Goal: Obtain resource: Download file/media

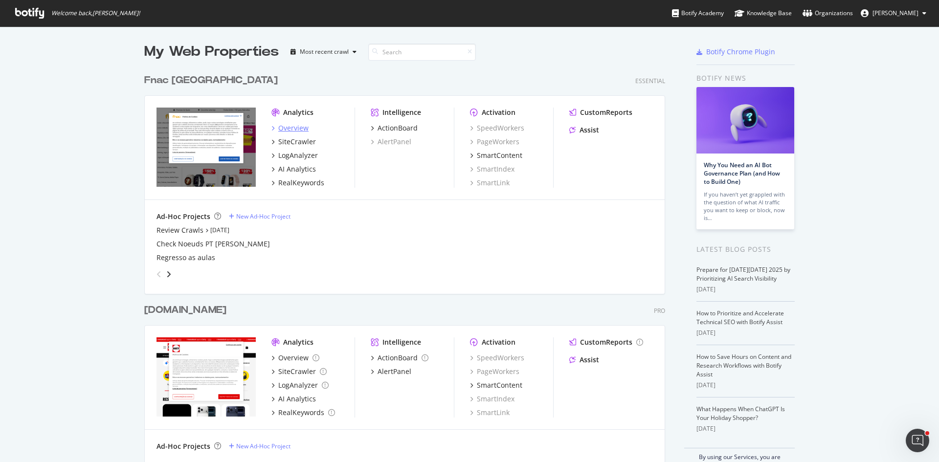
click at [294, 130] on div "Overview" at bounding box center [293, 128] width 30 height 10
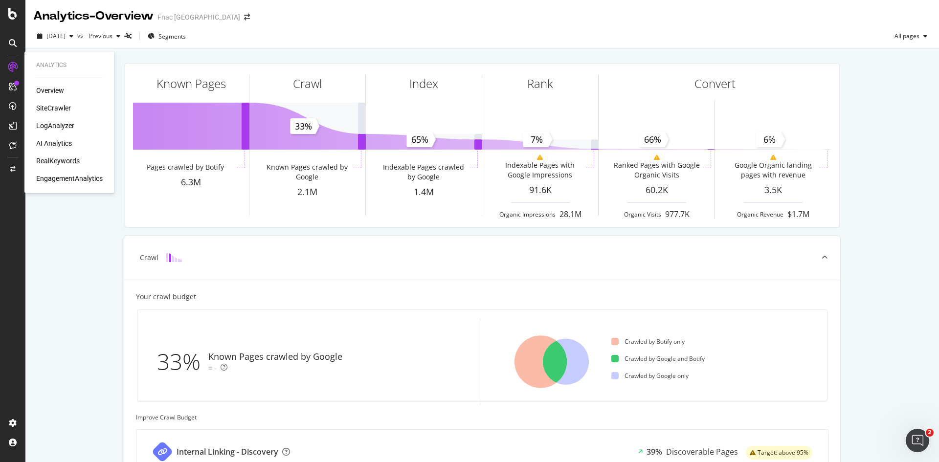
click at [55, 109] on div "SiteCrawler" at bounding box center [53, 108] width 35 height 10
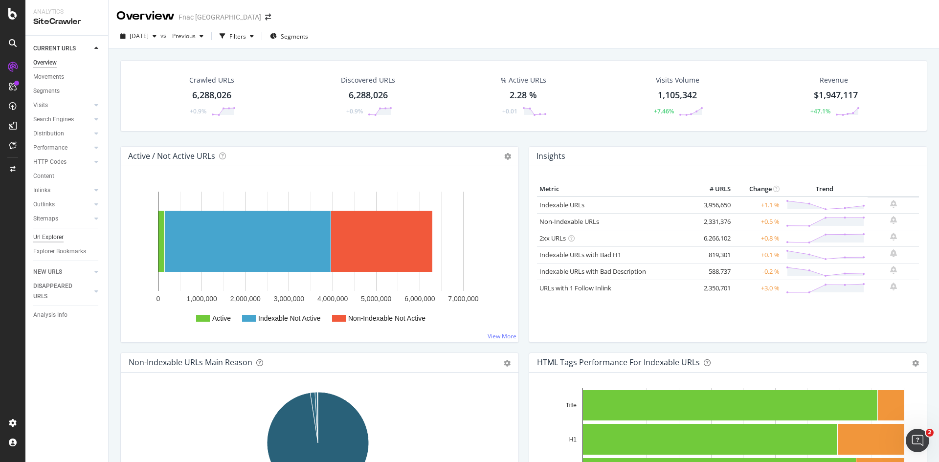
click at [49, 240] on div "Url Explorer" at bounding box center [48, 237] width 30 height 10
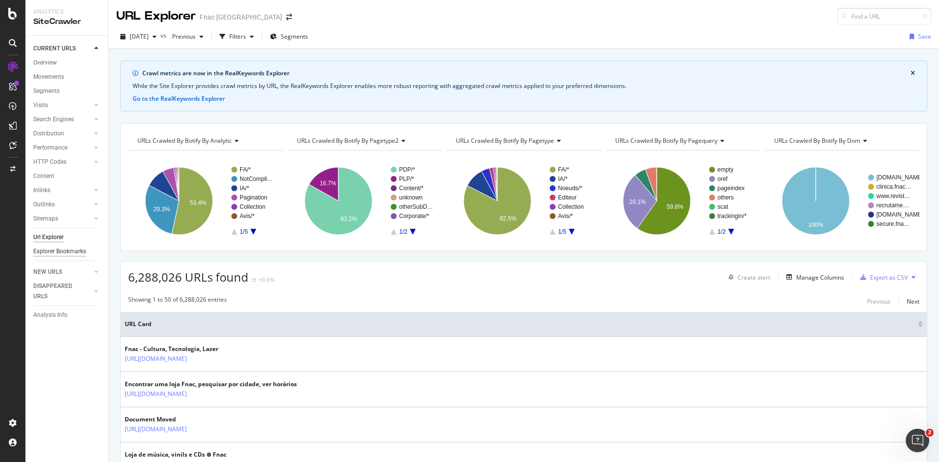
click at [64, 252] on div "Explorer Bookmarks" at bounding box center [59, 252] width 53 height 10
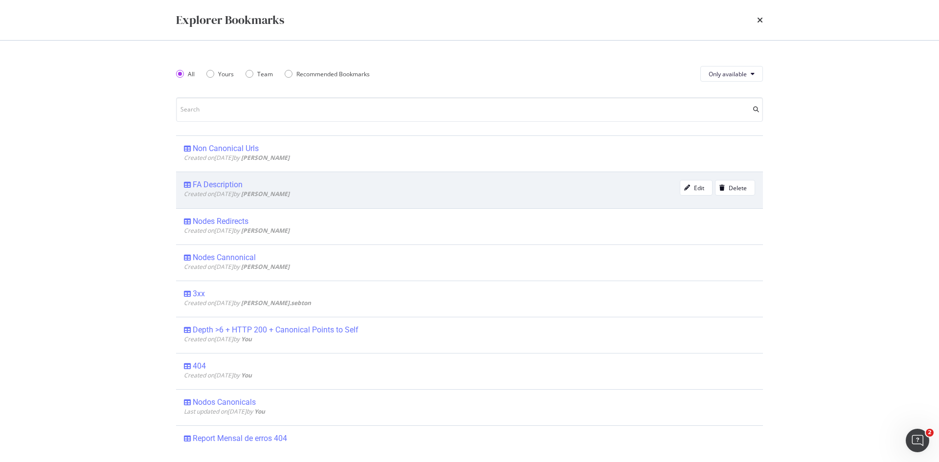
click at [444, 194] on div "Created on [DATE] by [PERSON_NAME]" at bounding box center [432, 194] width 496 height 8
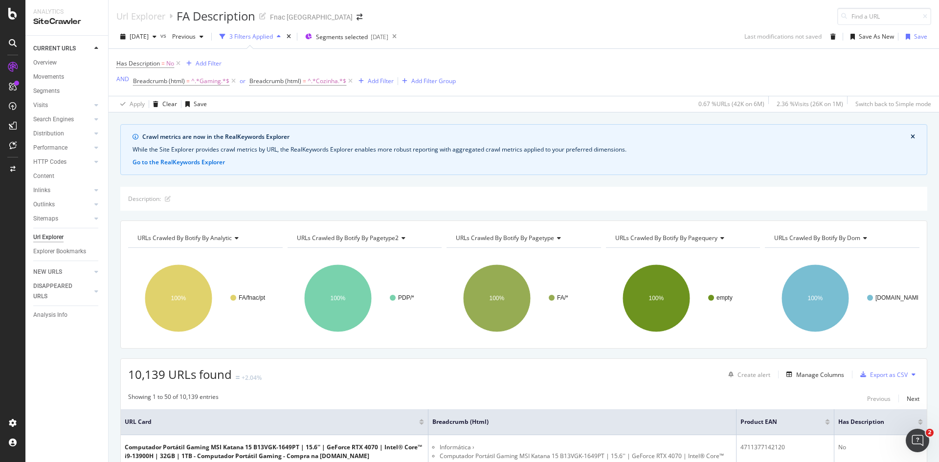
scroll to position [49, 0]
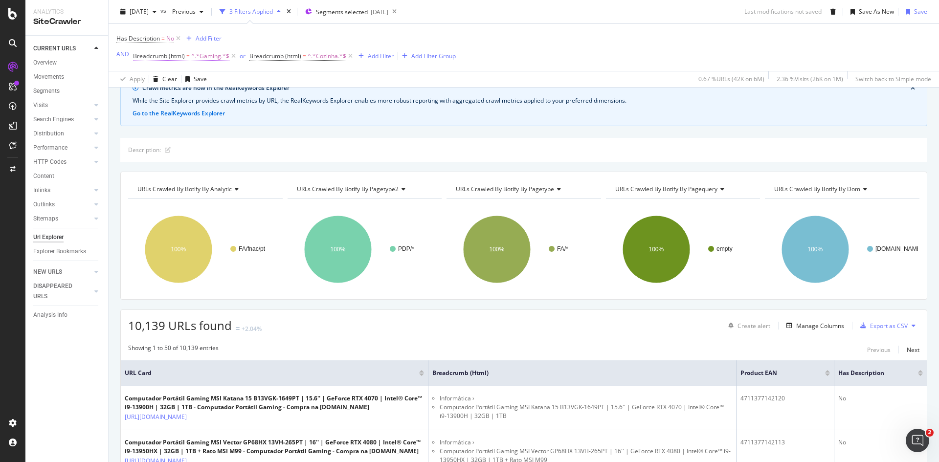
click at [201, 56] on span "^.*Gaming.*$" at bounding box center [210, 56] width 38 height 14
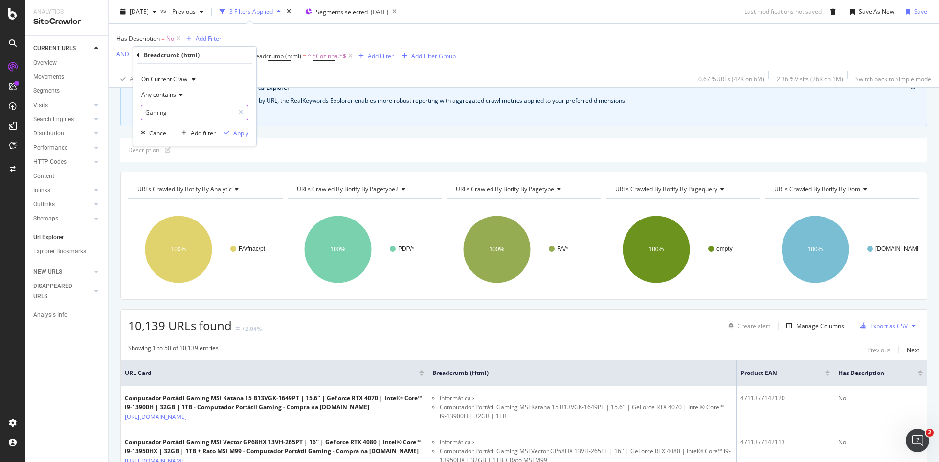
click at [175, 111] on input "Gaming" at bounding box center [187, 113] width 92 height 16
paste input "Casa, Cozinha e Eletrodomésticos"
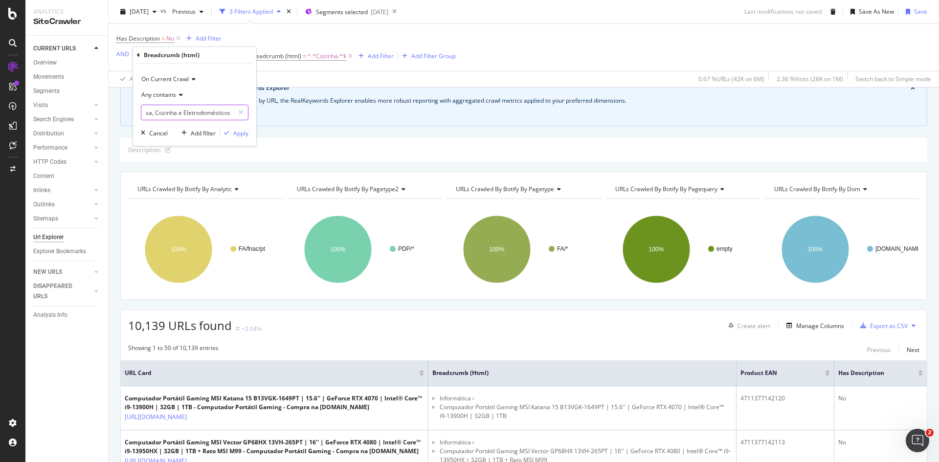
type input "Casa, Cozinha e Eletrodomésticos"
click at [242, 134] on div "Apply" at bounding box center [240, 133] width 15 height 8
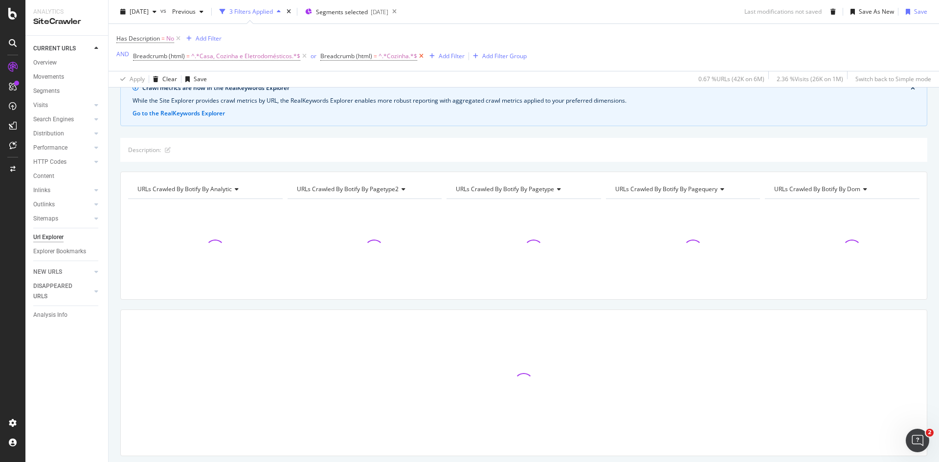
click at [417, 54] on icon at bounding box center [421, 56] width 8 height 10
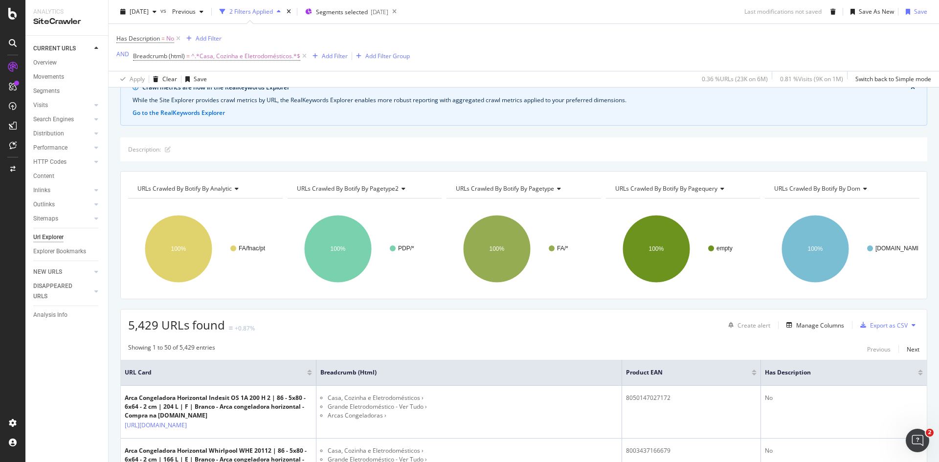
scroll to position [49, 0]
click at [878, 326] on div "Export as CSV" at bounding box center [889, 326] width 38 height 8
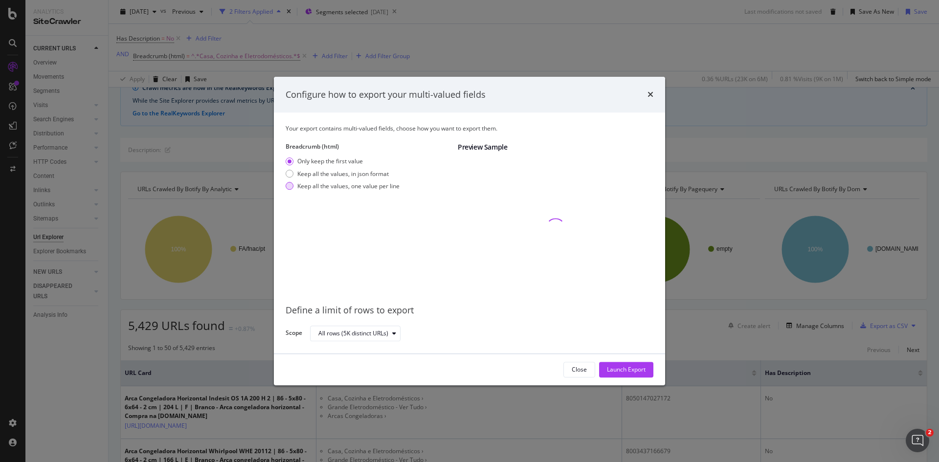
click at [373, 187] on div "Keep all the values, one value per line" at bounding box center [348, 186] width 102 height 8
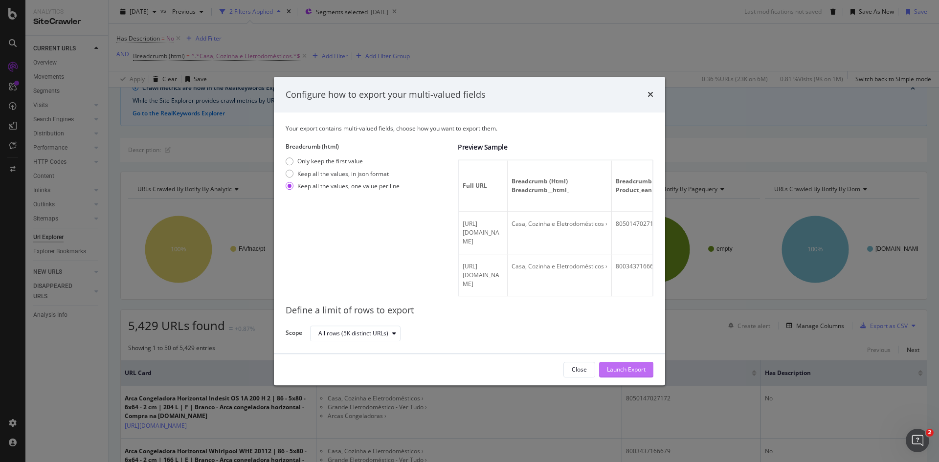
click at [636, 370] on div "Launch Export" at bounding box center [626, 370] width 39 height 8
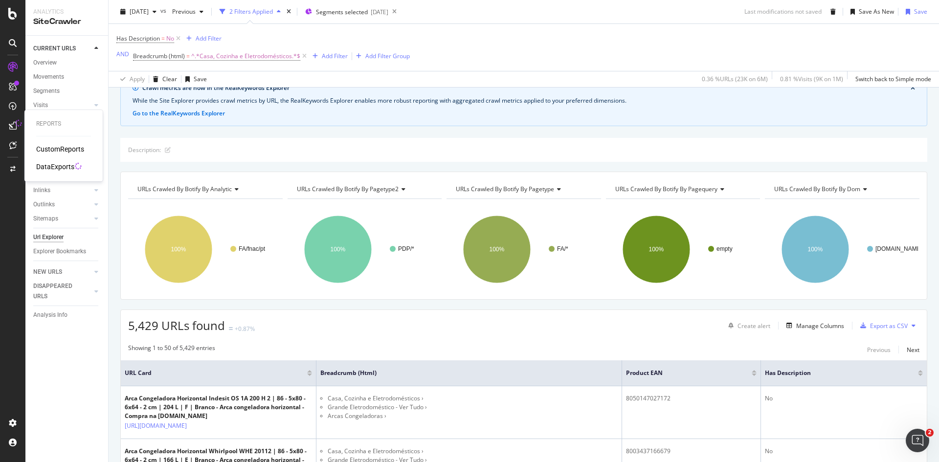
click at [53, 165] on div "DataExports" at bounding box center [55, 167] width 38 height 10
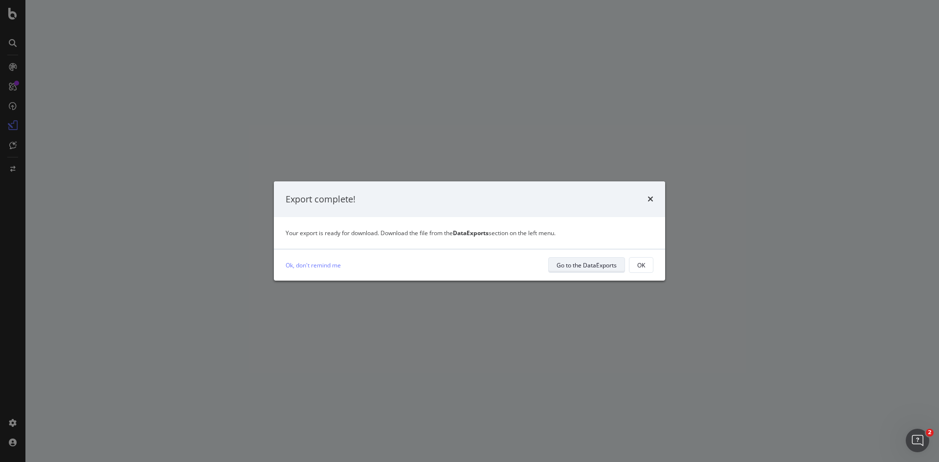
click at [568, 262] on div "Go to the DataExports" at bounding box center [587, 265] width 60 height 8
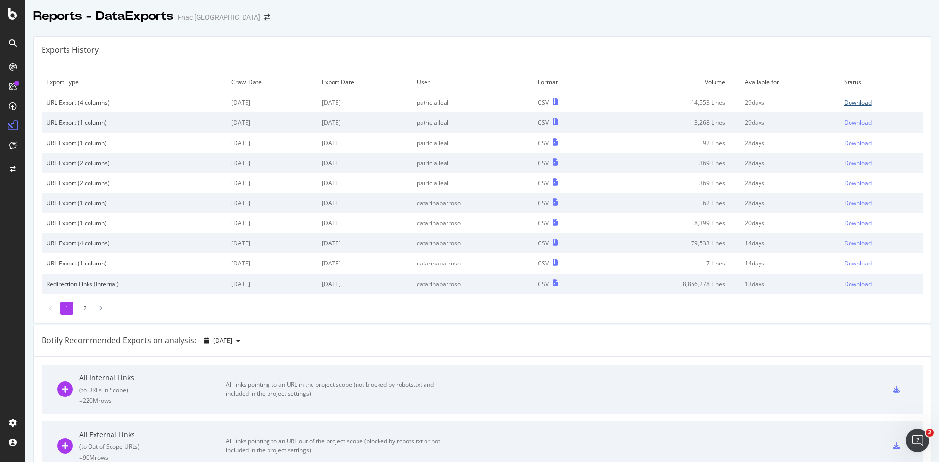
click at [844, 103] on div "Download" at bounding box center [857, 102] width 27 height 8
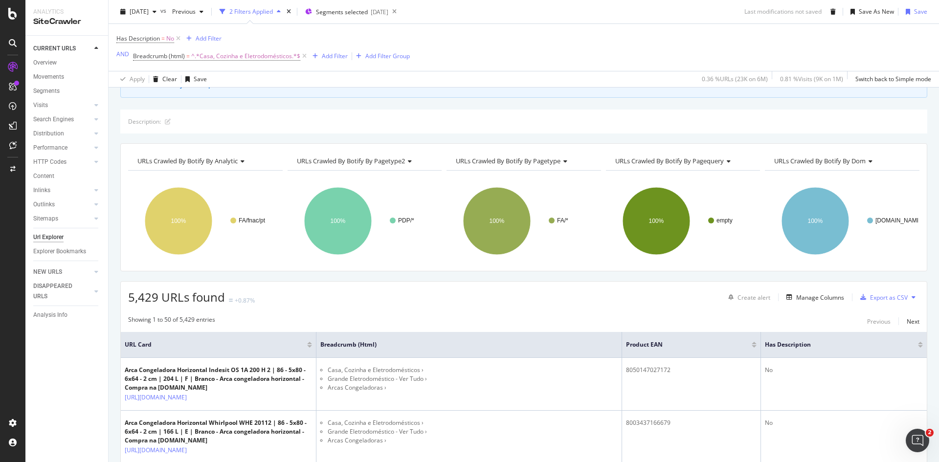
scroll to position [147, 0]
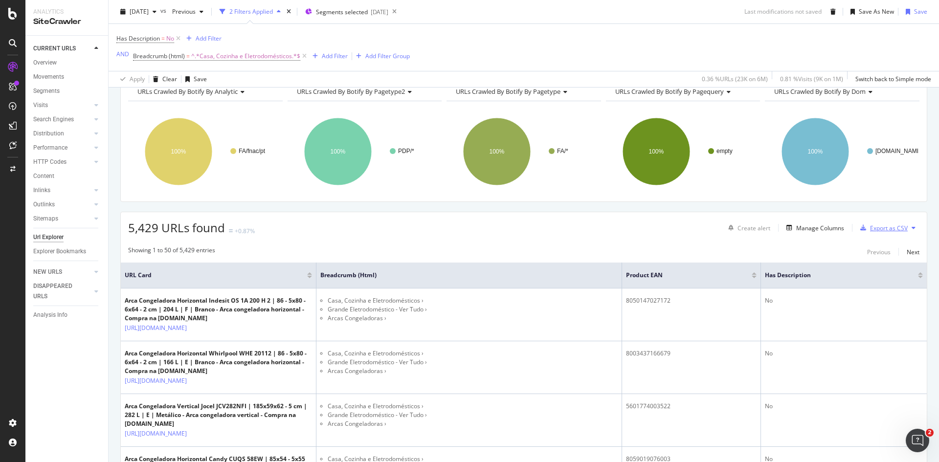
click at [898, 227] on div "Export as CSV" at bounding box center [889, 228] width 38 height 8
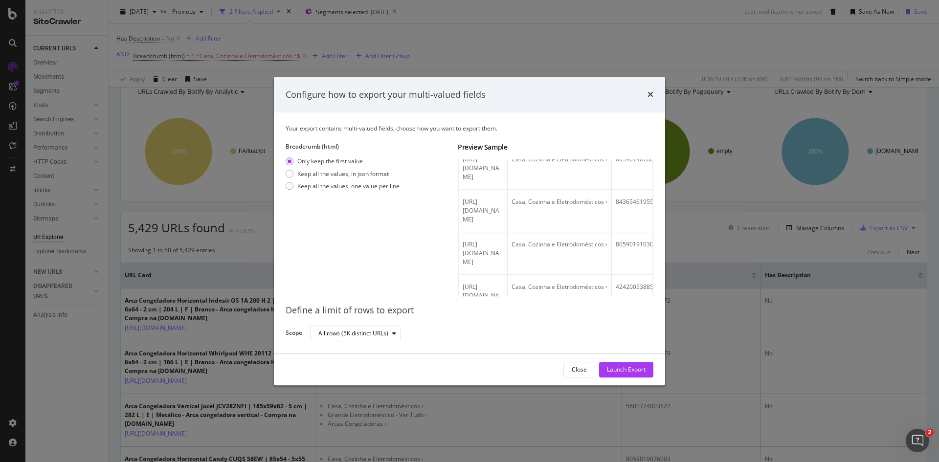
scroll to position [196, 0]
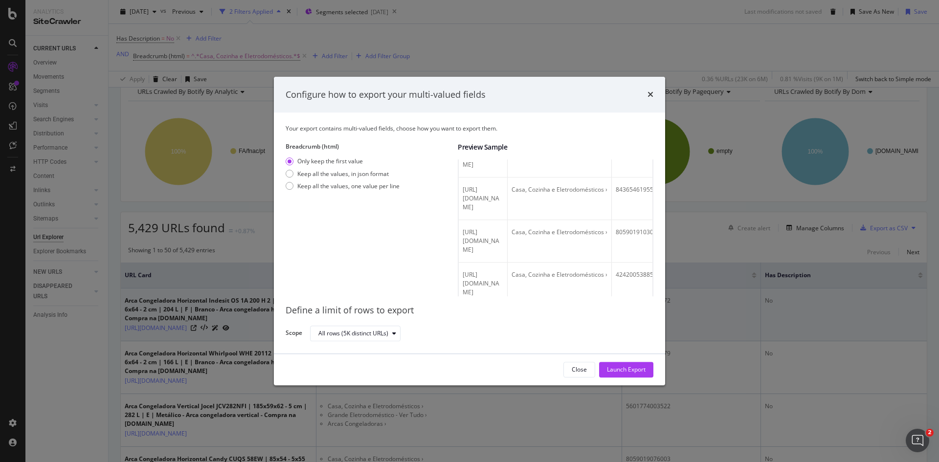
click at [633, 366] on div "Launch Export" at bounding box center [626, 370] width 39 height 8
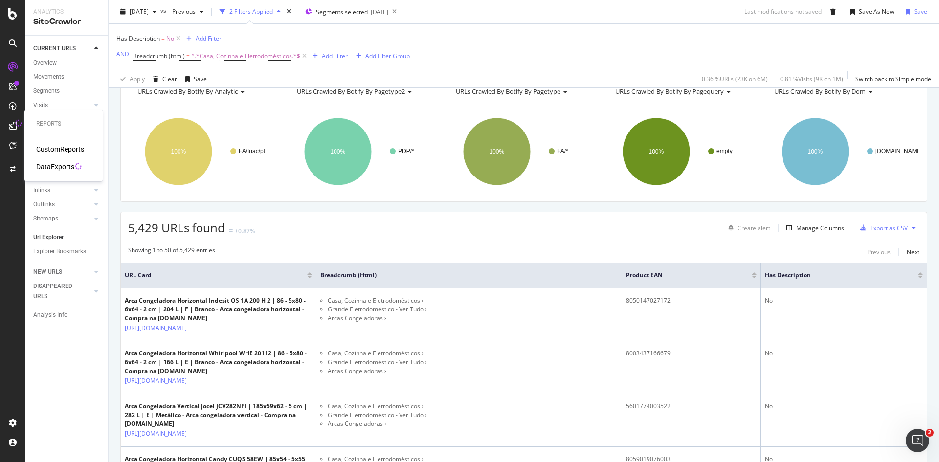
click at [47, 162] on div "DataExports" at bounding box center [55, 167] width 38 height 10
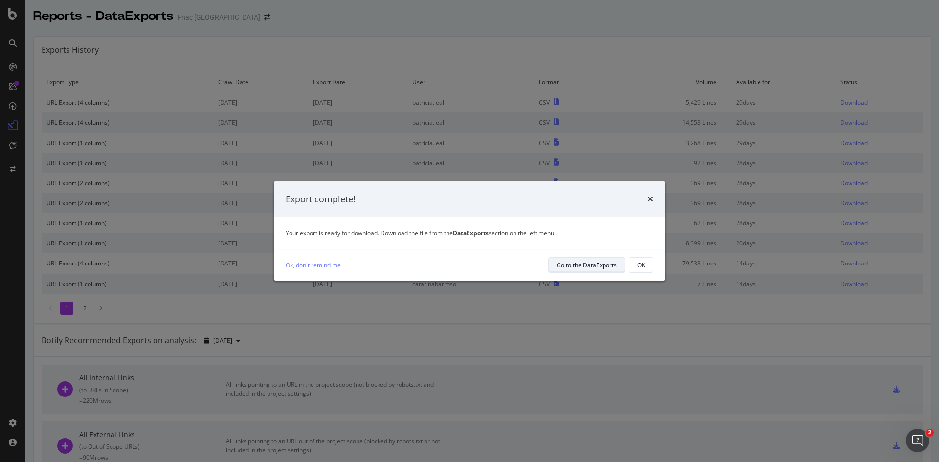
click at [609, 258] on button "Go to the DataExports" at bounding box center [586, 265] width 77 height 16
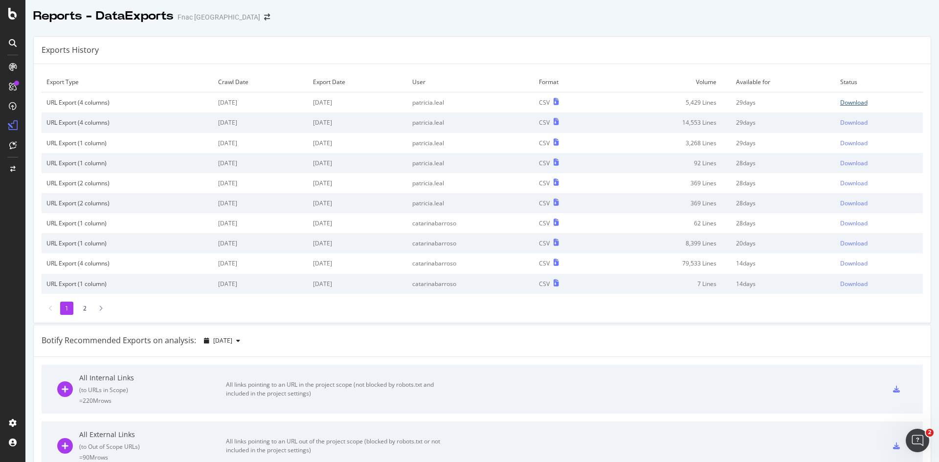
click at [841, 102] on div "Download" at bounding box center [854, 102] width 27 height 8
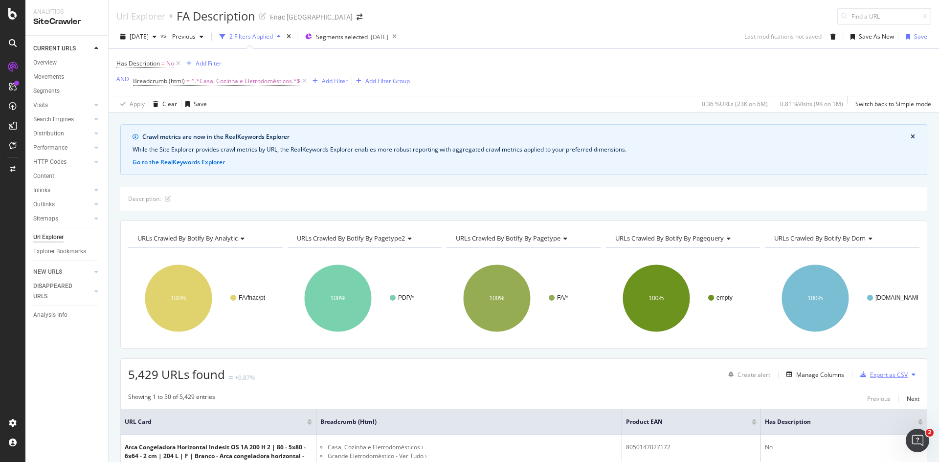
click at [896, 372] on div "Export as CSV" at bounding box center [889, 375] width 38 height 8
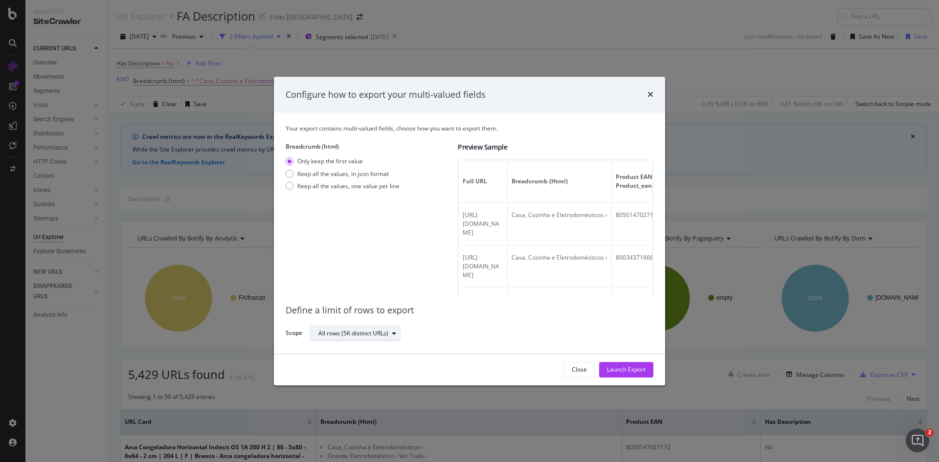
click at [373, 333] on div "All rows (5K distinct URLs)" at bounding box center [354, 334] width 70 height 6
click at [371, 331] on div "All rows (5K distinct URLs)" at bounding box center [354, 334] width 70 height 6
click at [310, 172] on div "Keep all the values, in json format" at bounding box center [342, 174] width 91 height 8
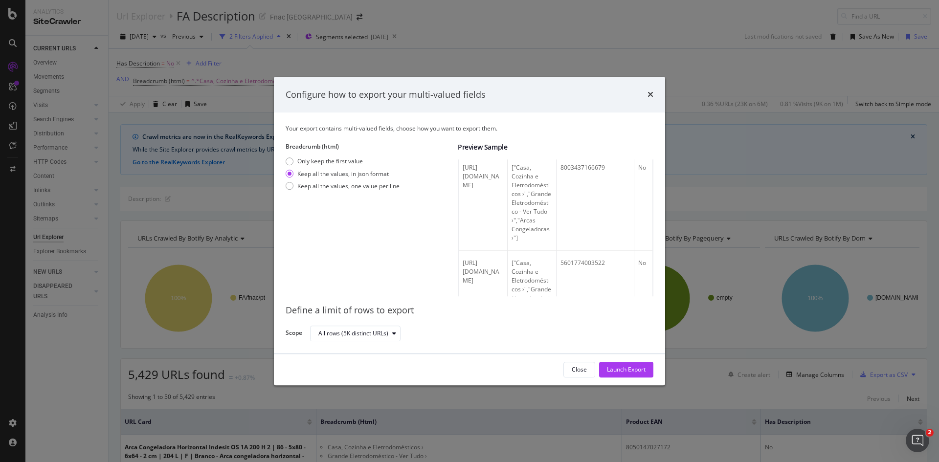
scroll to position [147, 0]
click at [647, 367] on button "Launch Export" at bounding box center [626, 370] width 54 height 16
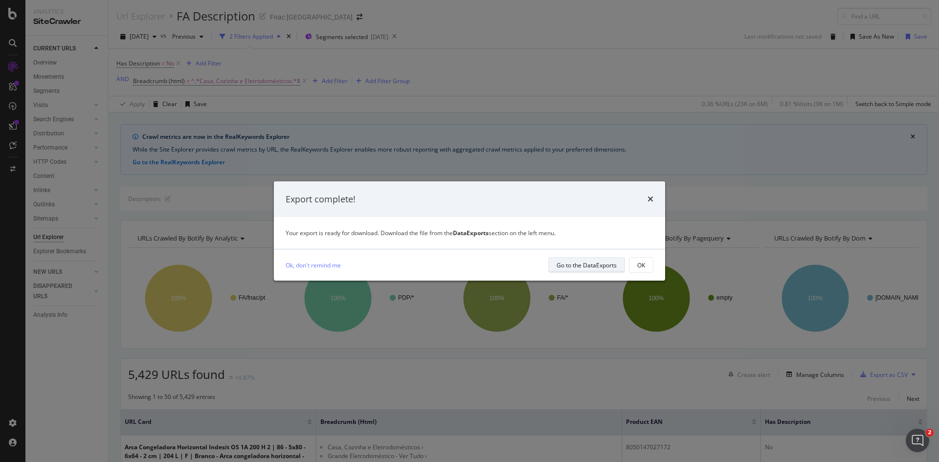
click at [603, 267] on div "Go to the DataExports" at bounding box center [587, 265] width 60 height 8
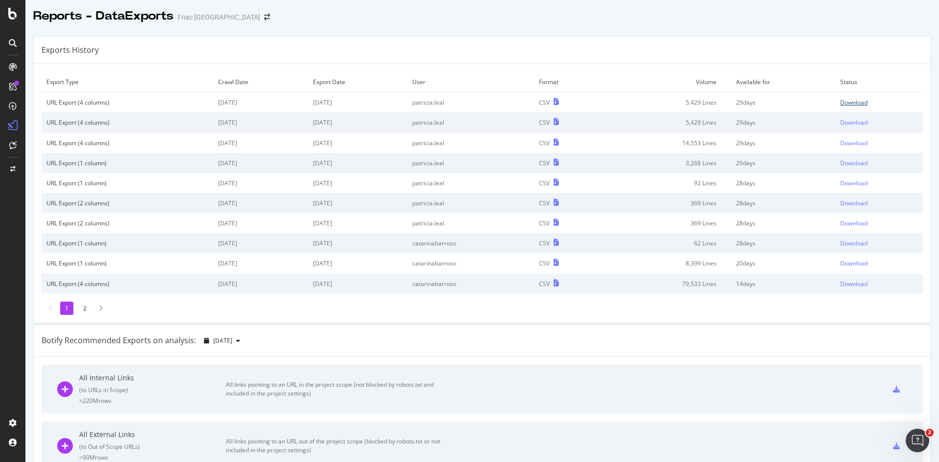
click at [848, 101] on div "Download" at bounding box center [854, 102] width 27 height 8
